Goal: Task Accomplishment & Management: Manage account settings

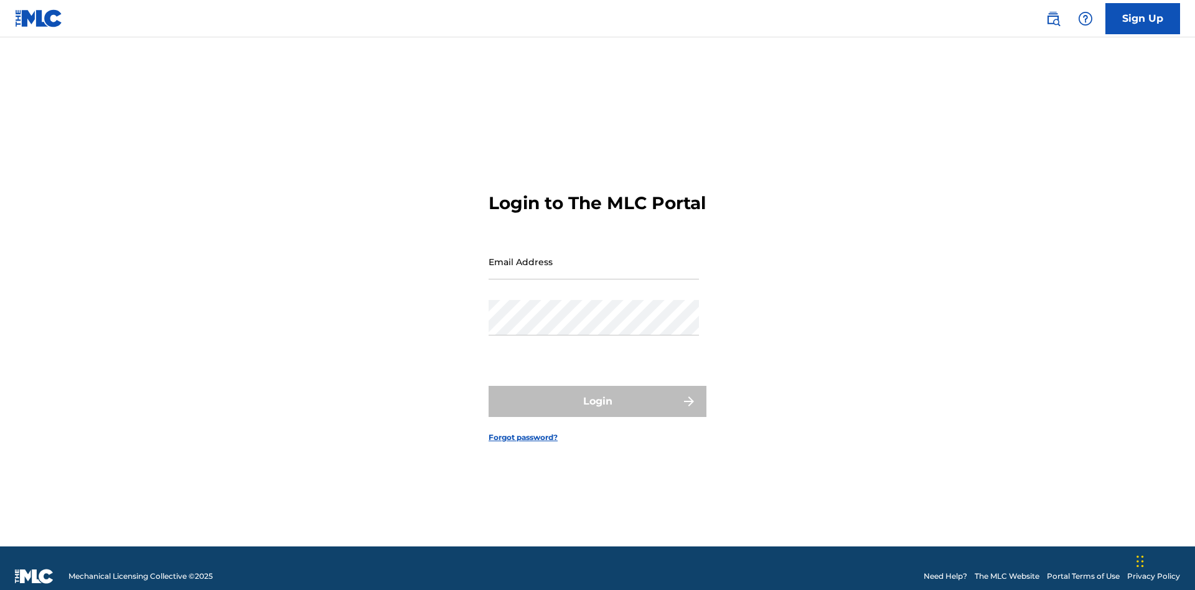
scroll to position [16, 0]
click at [594, 256] on input "Email Address" at bounding box center [593, 261] width 210 height 35
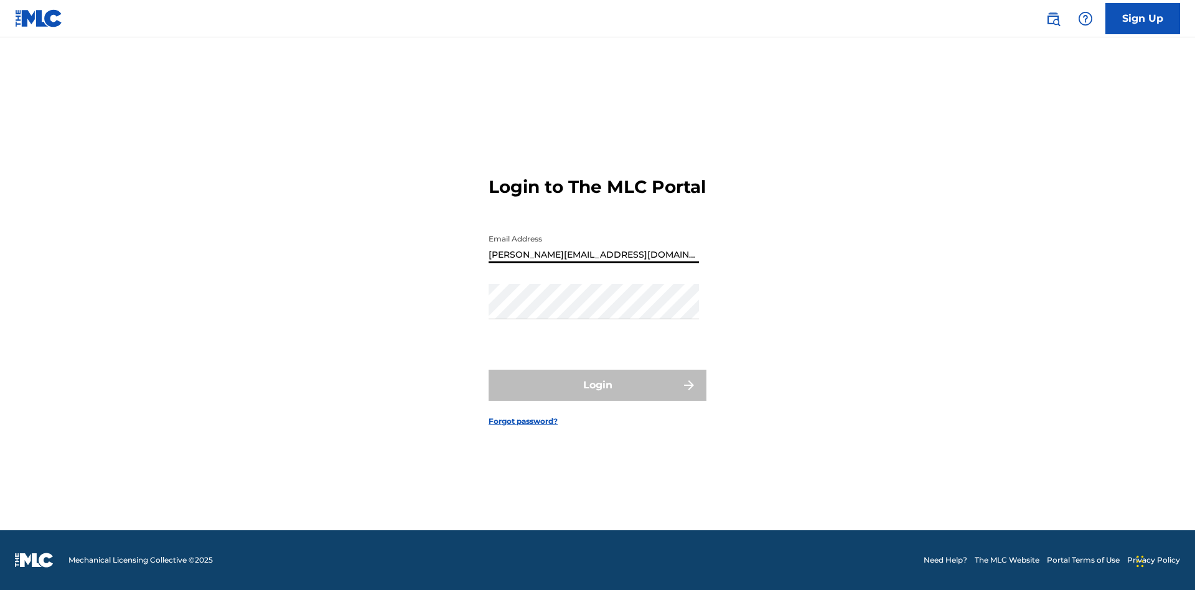
type input "[PERSON_NAME][EMAIL_ADDRESS][DOMAIN_NAME]"
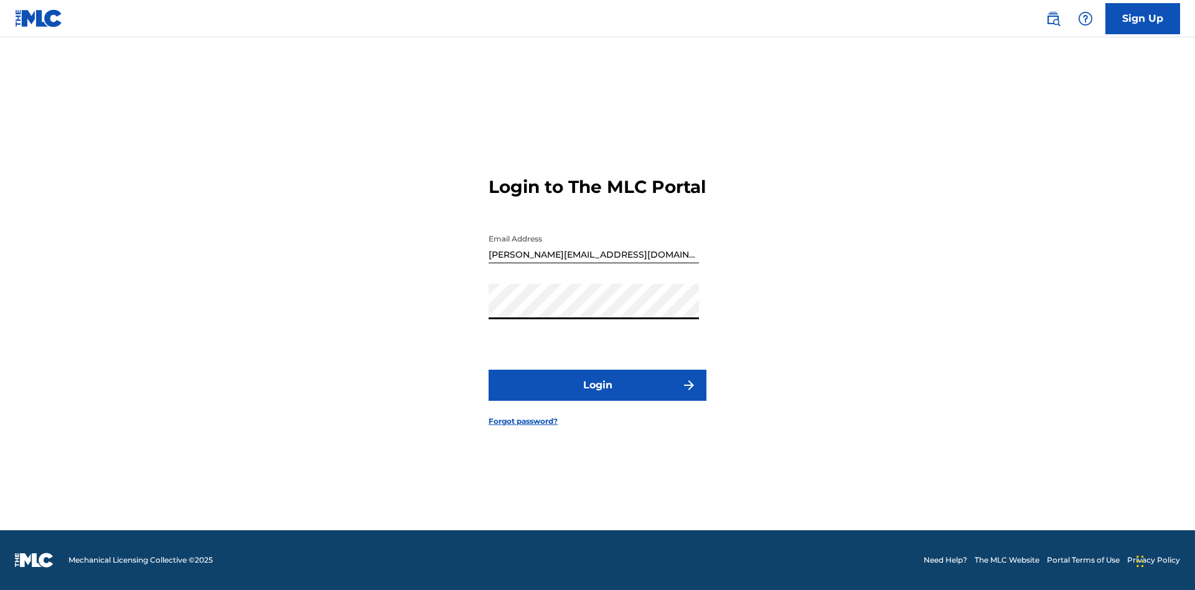
click at [597, 396] on button "Login" at bounding box center [597, 385] width 218 height 31
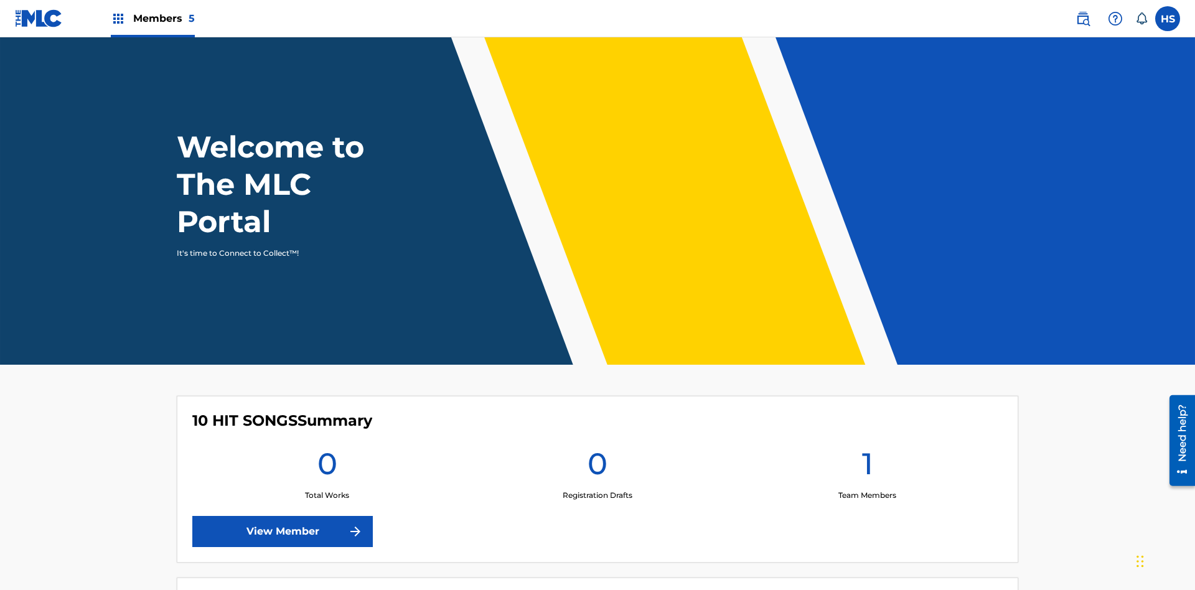
scroll to position [54, 0]
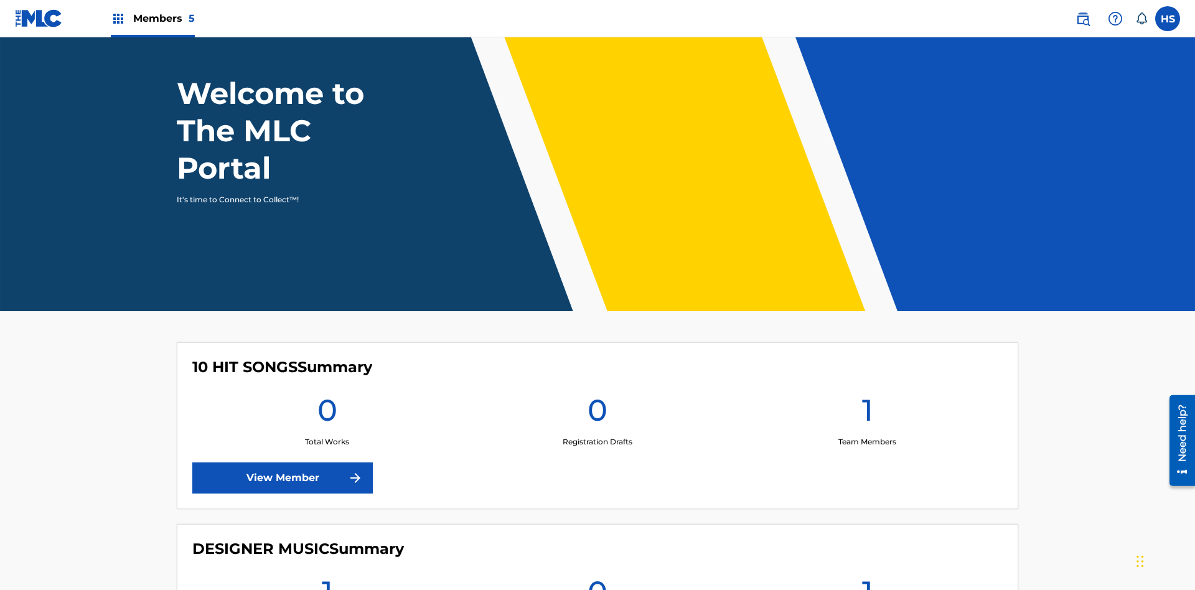
click at [152, 18] on span "Members 5" at bounding box center [164, 18] width 62 height 14
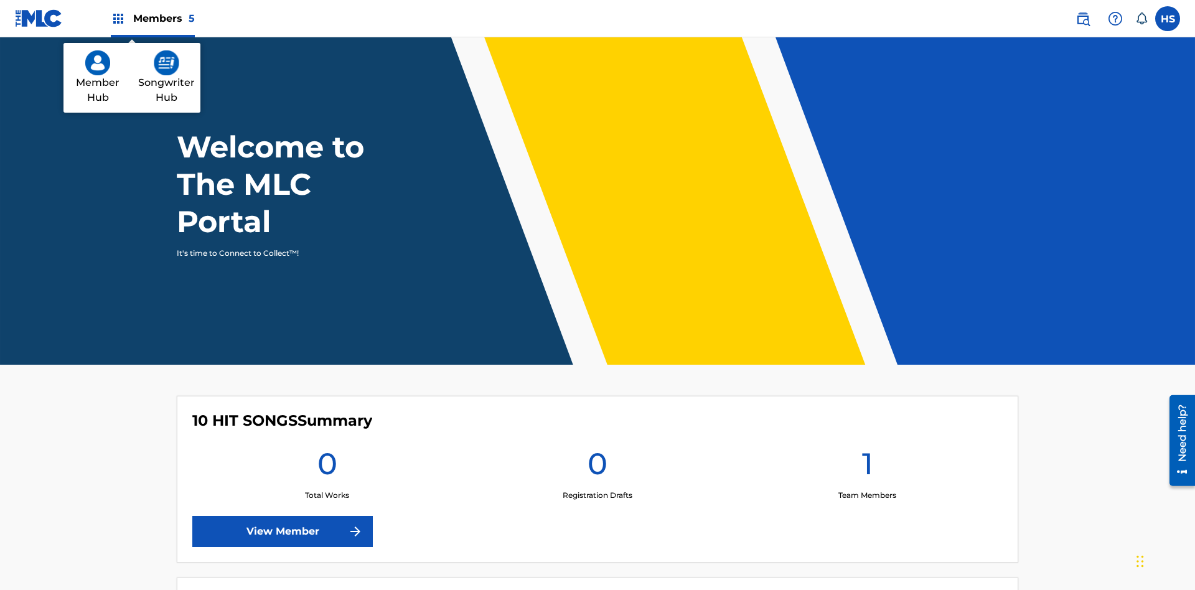
click at [166, 63] on img at bounding box center [167, 62] width 26 height 25
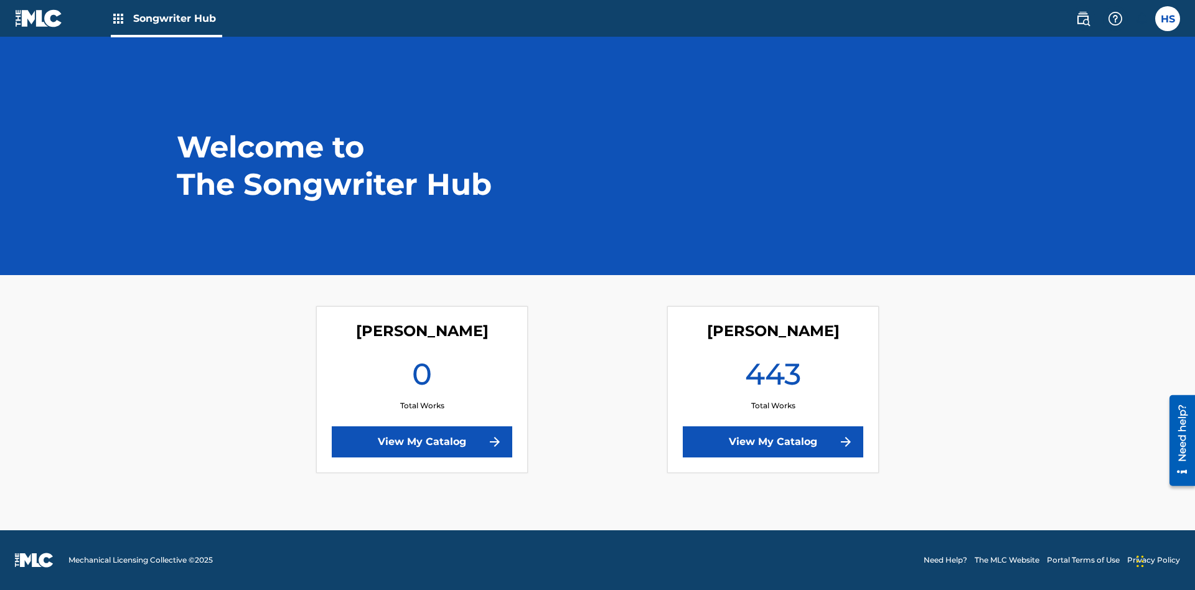
click at [773, 442] on link "View My Catalog" at bounding box center [773, 441] width 180 height 31
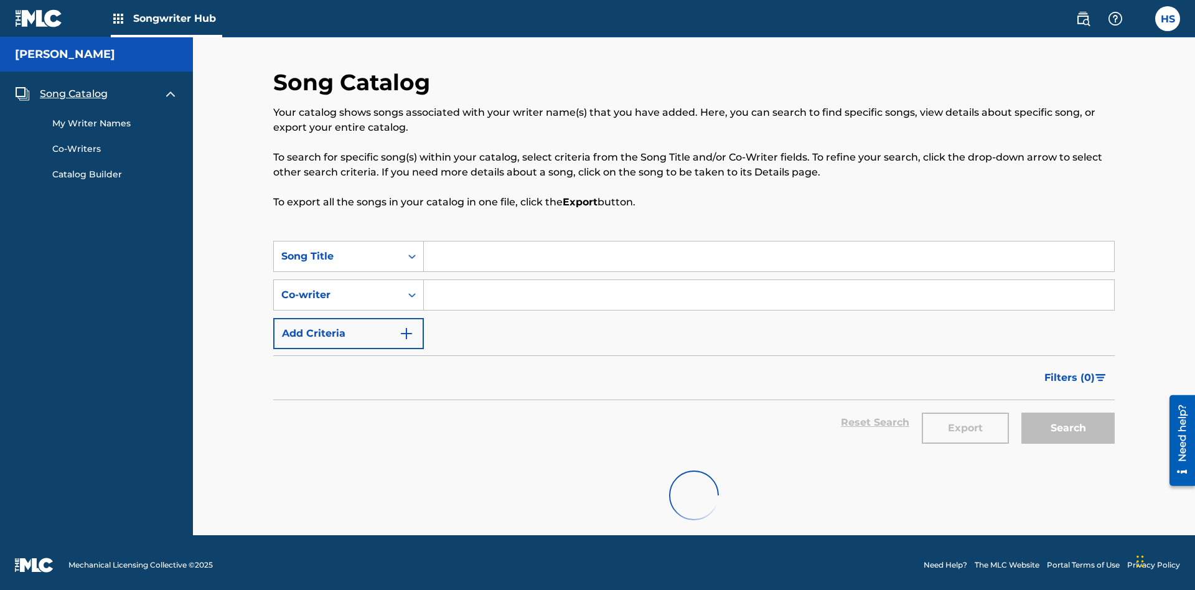
click at [73, 89] on span "Song Catalog" at bounding box center [74, 93] width 68 height 15
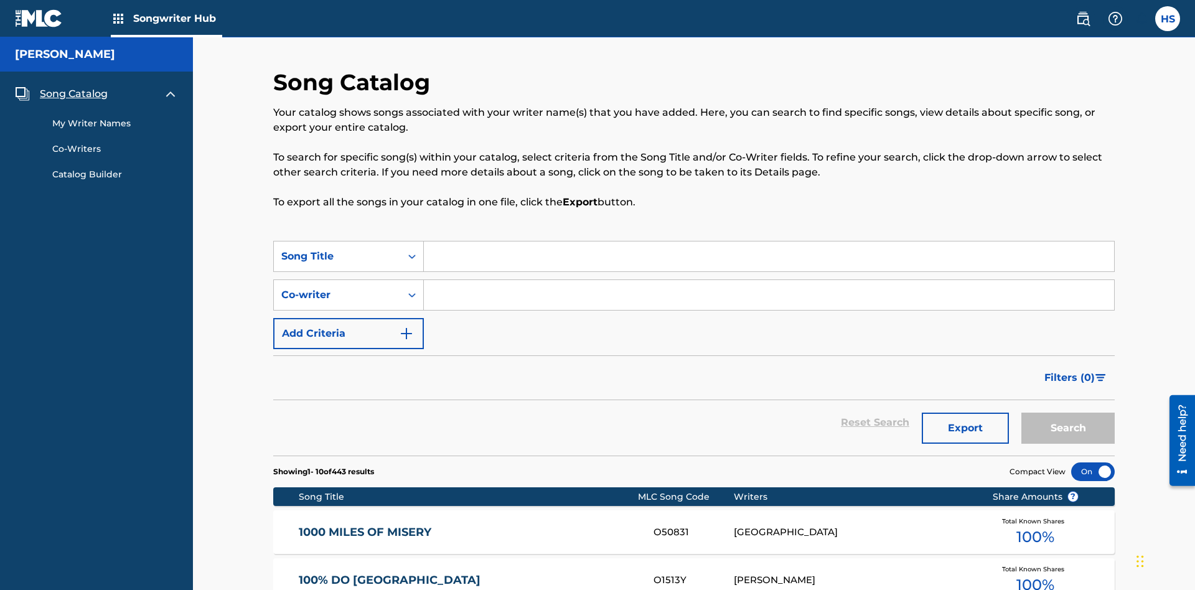
click at [115, 117] on link "My Writer Names" at bounding box center [115, 123] width 126 height 13
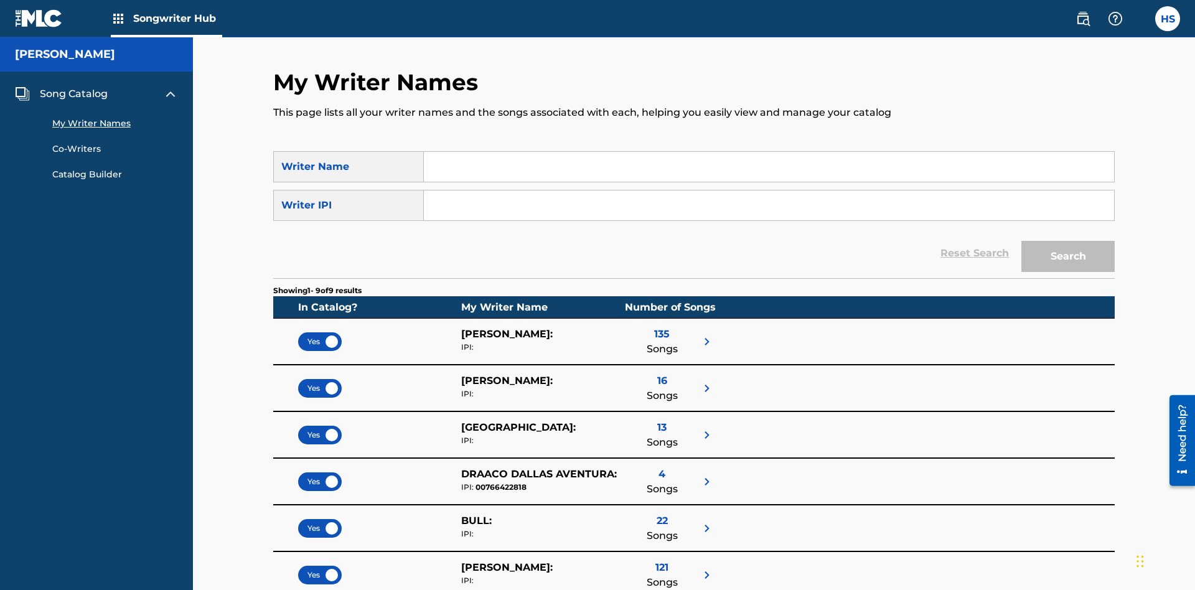
click at [768, 167] on input "Search Form" at bounding box center [769, 167] width 690 height 30
type input "DRAACO DALLAS AVENTURA"
click at [768, 190] on input "Search Form" at bounding box center [769, 205] width 690 height 30
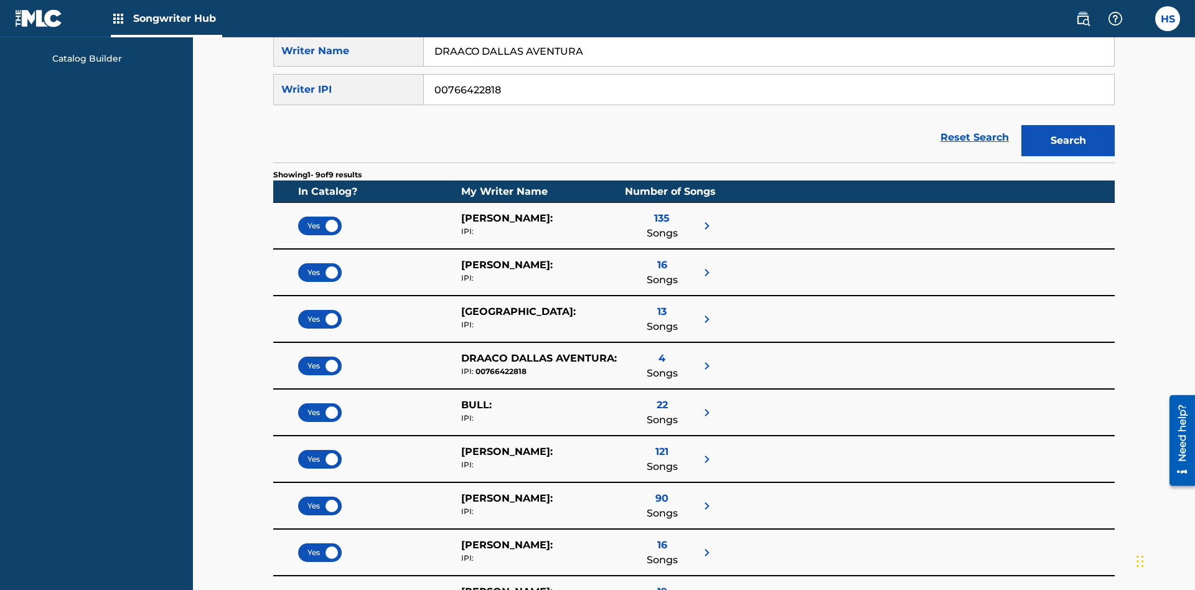
type input "00766422818"
click at [1068, 125] on button "Search" at bounding box center [1067, 140] width 93 height 31
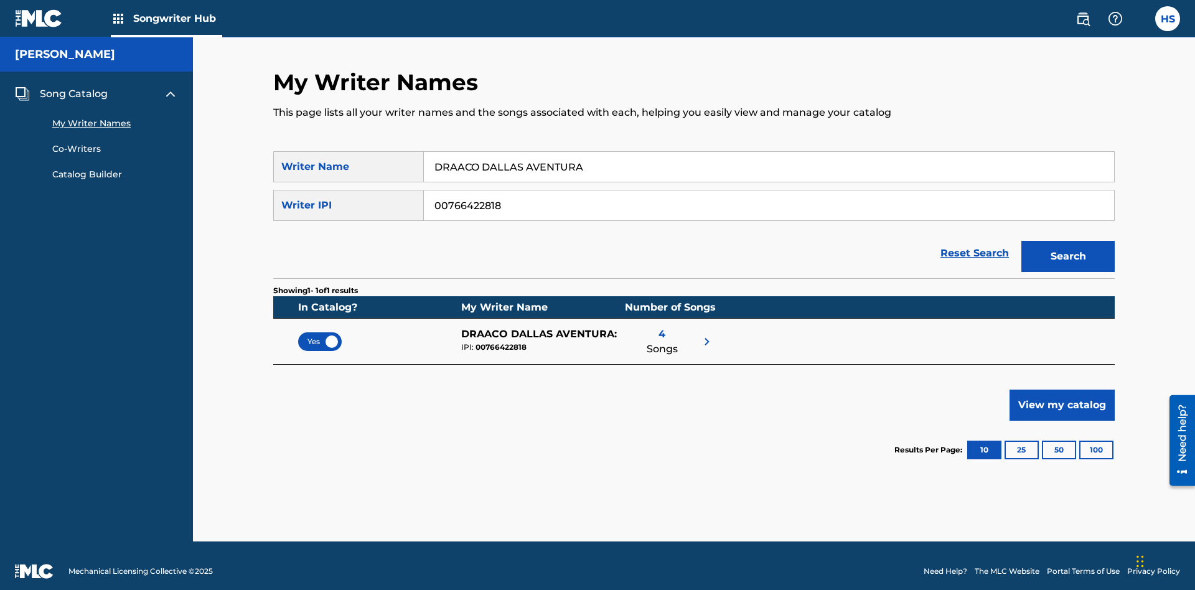
scroll to position [11, 0]
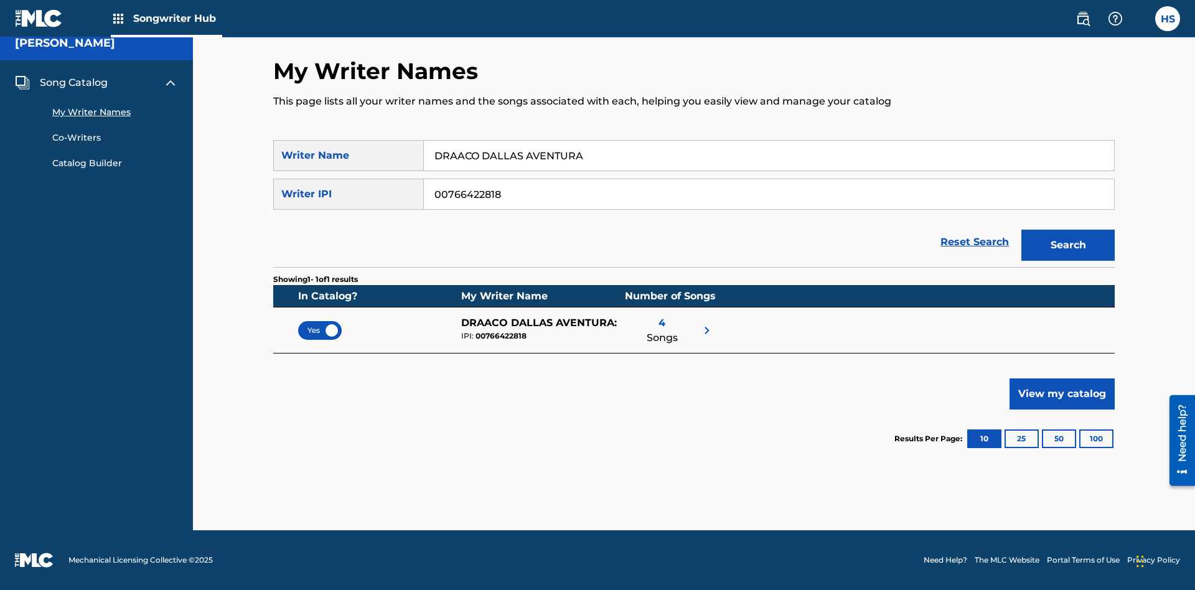
click at [768, 156] on input "DRAACO DALLAS AVENTURA" at bounding box center [769, 156] width 690 height 30
type input "DRAACO DALLAS AVENTURADRAACO DALLAS AVENTURA"
click at [768, 194] on input "00766422818" at bounding box center [769, 194] width 690 height 30
click at [1068, 245] on button "Search" at bounding box center [1067, 245] width 93 height 31
click at [768, 156] on input "DRAACO DALLAS AVENTURADRAACO DALLAS AVENTURA" at bounding box center [769, 156] width 690 height 30
